Goal: Task Accomplishment & Management: Manage account settings

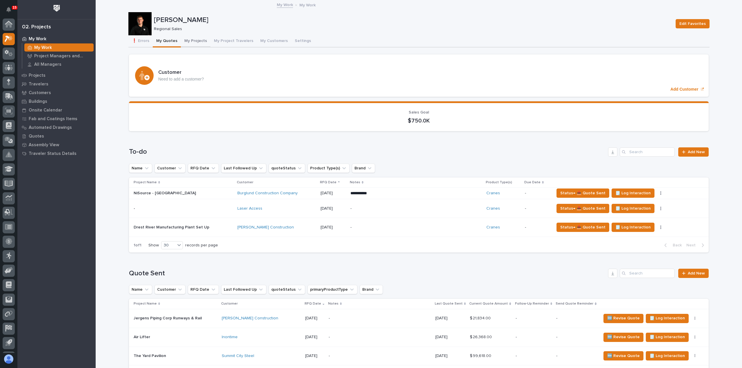
click at [197, 37] on button "My Projects" at bounding box center [196, 41] width 30 height 12
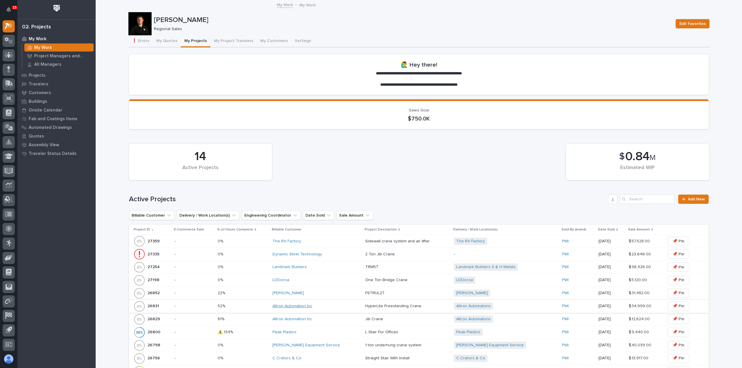
scroll to position [145, 0]
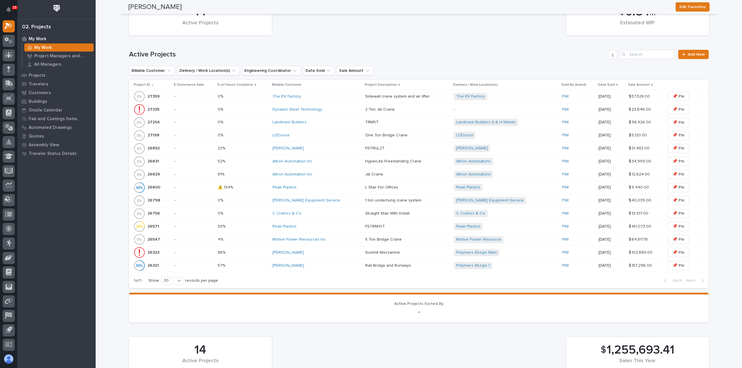
click at [333, 121] on div "Landmark Builders" at bounding box center [316, 122] width 88 height 5
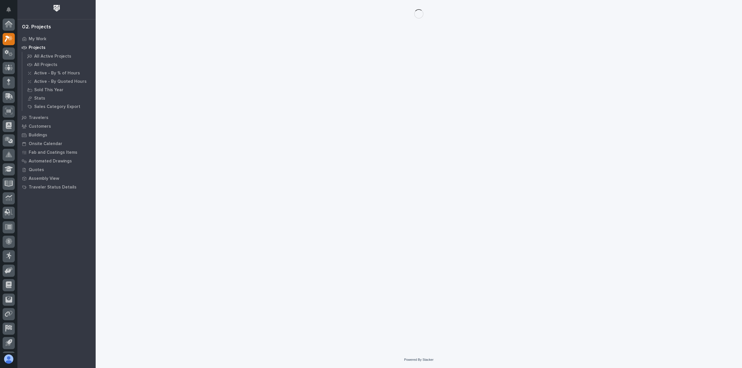
scroll to position [13, 0]
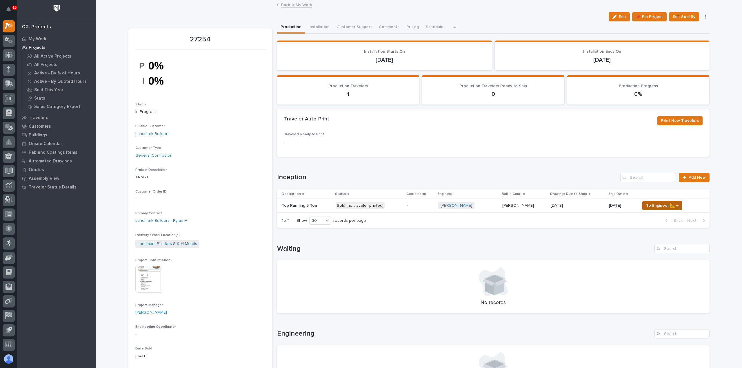
click at [663, 208] on span "To Engineer 📐 →" at bounding box center [662, 205] width 32 height 7
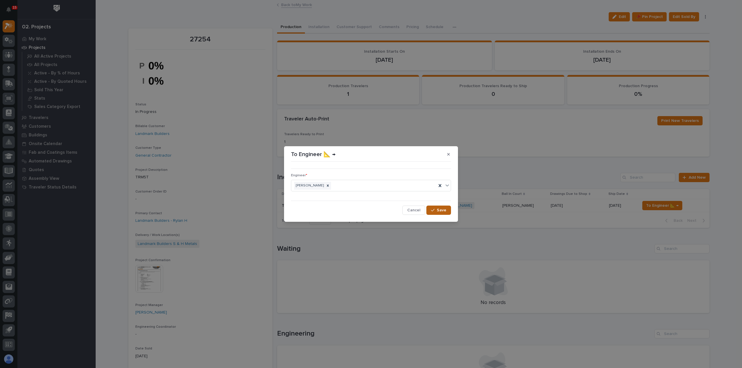
click at [440, 210] on span "Save" at bounding box center [442, 210] width 10 height 5
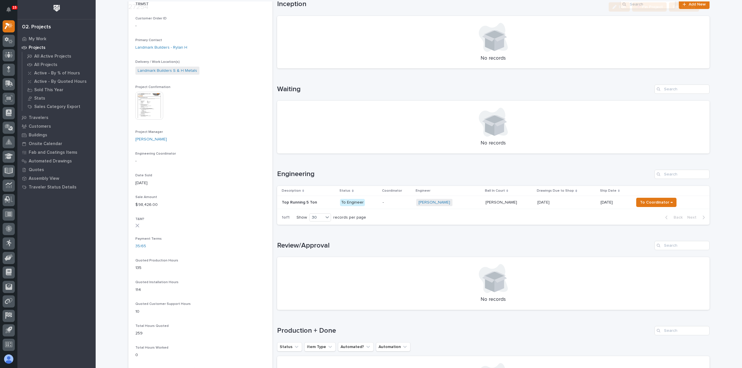
scroll to position [174, 0]
click at [372, 202] on p "To Engineer" at bounding box center [359, 202] width 38 height 7
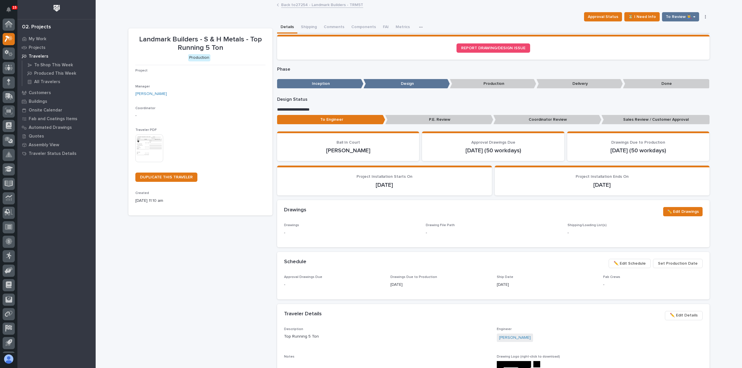
scroll to position [13, 0]
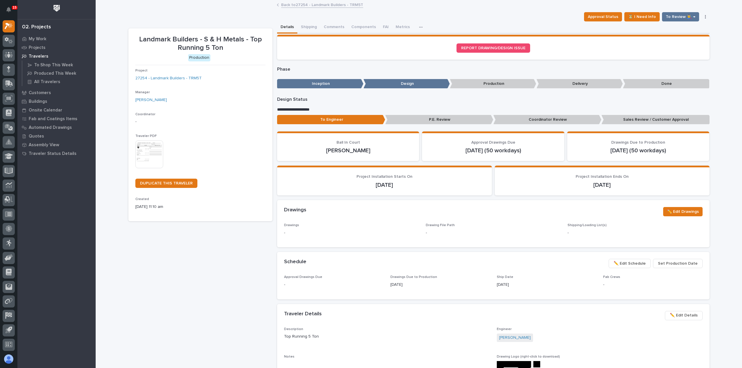
click at [151, 159] on img at bounding box center [149, 155] width 28 height 28
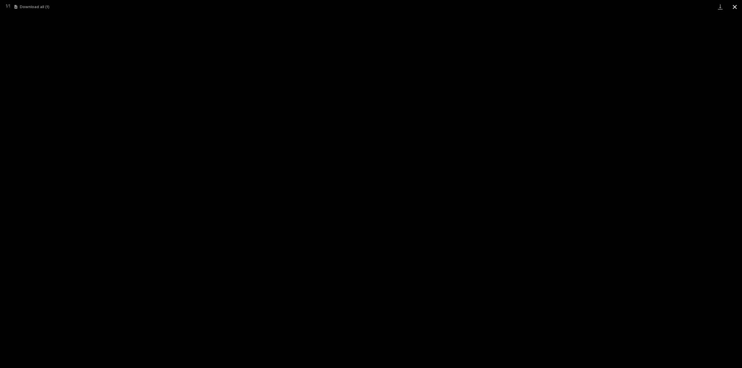
click at [737, 8] on button "Close gallery" at bounding box center [734, 7] width 14 height 14
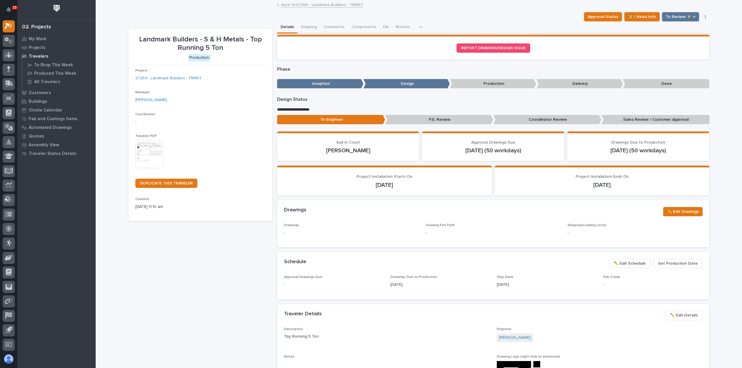
click at [294, 6] on link "Back to 27254 - Landmark Builders - TRM5T" at bounding box center [322, 4] width 82 height 7
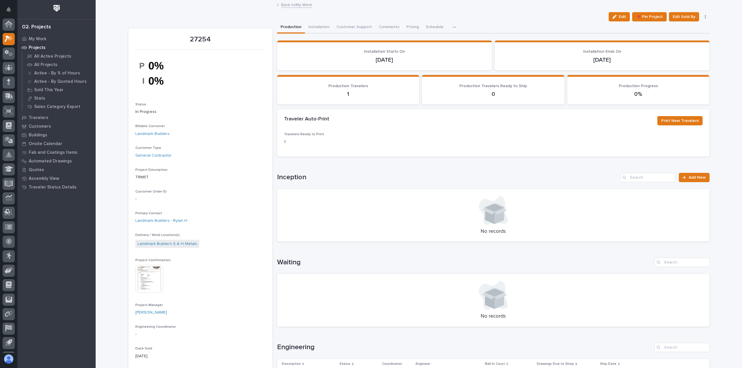
scroll to position [13, 0]
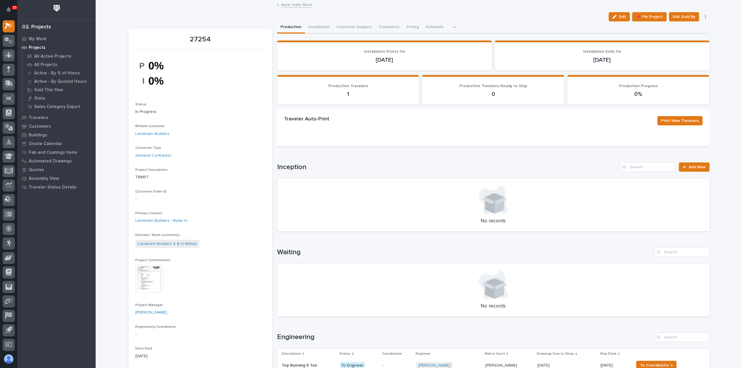
click at [150, 272] on img at bounding box center [149, 279] width 28 height 28
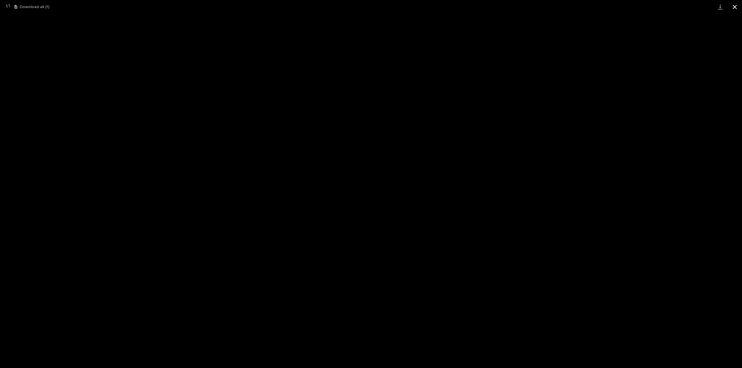
click at [731, 5] on button "Close gallery" at bounding box center [734, 7] width 14 height 14
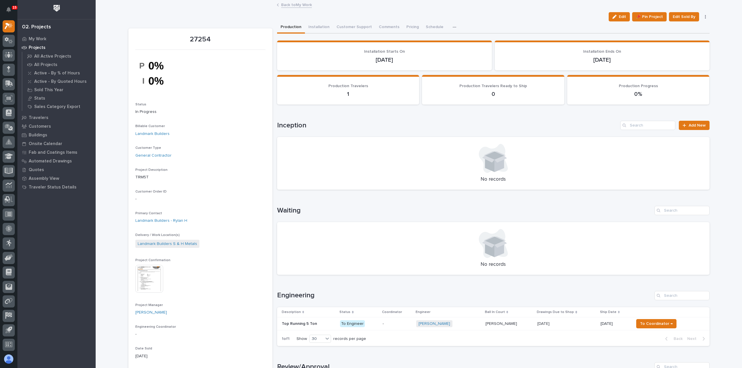
click at [574, 327] on div "[DATE] [DATE]" at bounding box center [566, 324] width 58 height 10
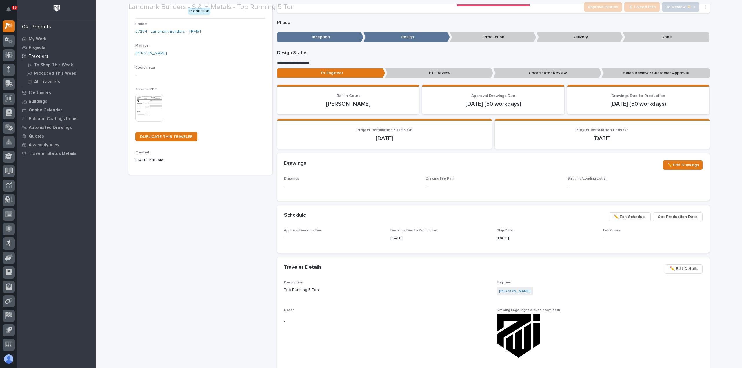
scroll to position [58, 0]
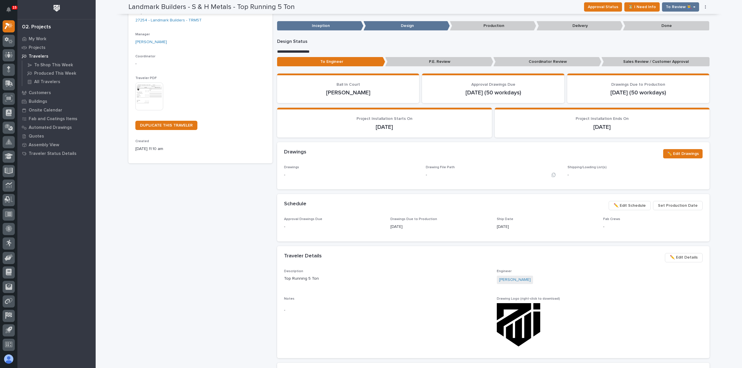
click at [525, 172] on div "-" at bounding box center [493, 175] width 135 height 6
click at [628, 206] on span "✏️ Edit Schedule" at bounding box center [630, 205] width 32 height 7
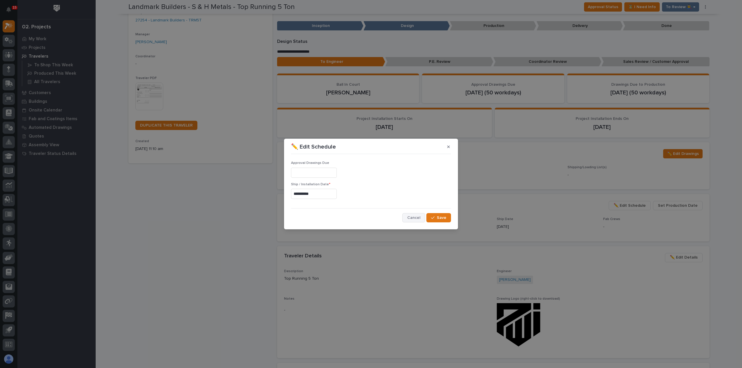
click at [420, 217] on span "Cancel" at bounding box center [413, 217] width 13 height 5
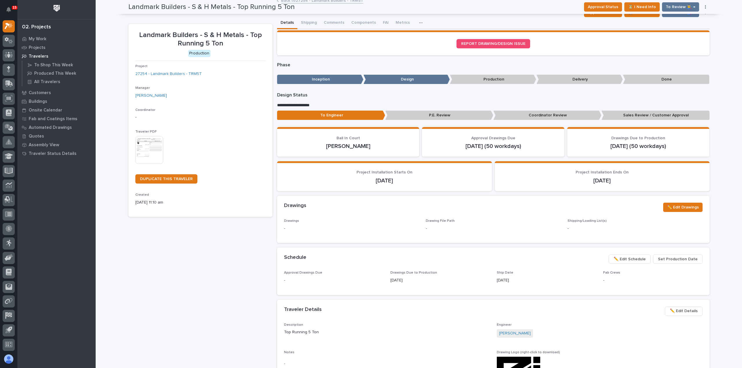
scroll to position [0, 0]
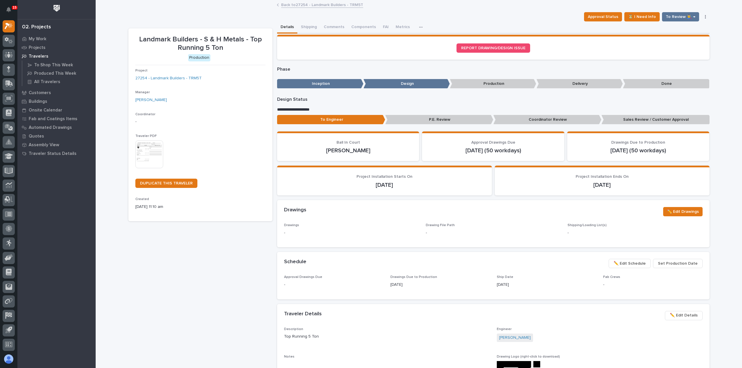
click at [296, 6] on link "Back to 27254 - Landmark Builders - TRM5T" at bounding box center [322, 4] width 82 height 7
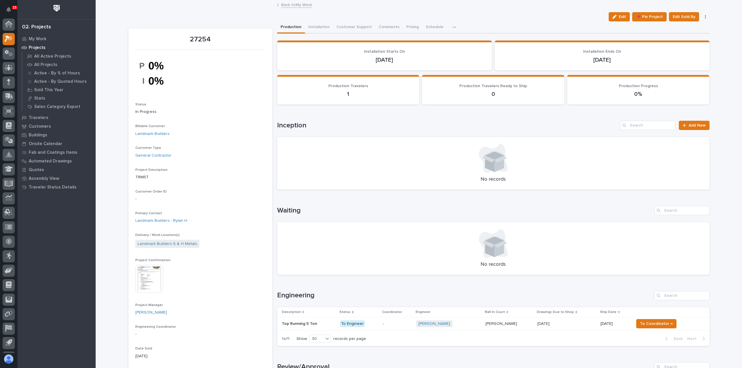
scroll to position [13, 0]
click at [287, 3] on link "Back to My Work" at bounding box center [296, 4] width 31 height 7
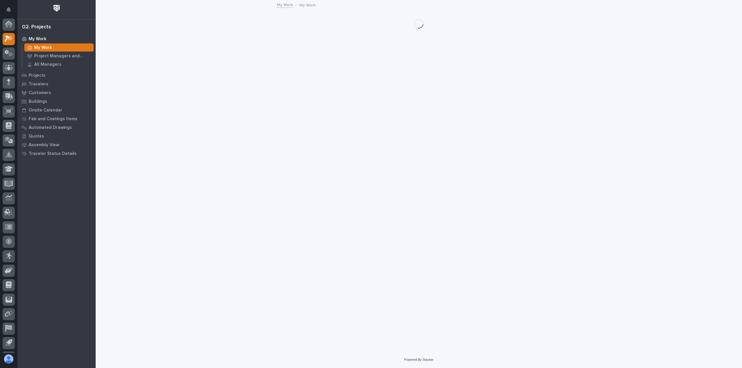
scroll to position [13, 0]
